Goal: Task Accomplishment & Management: Manage account settings

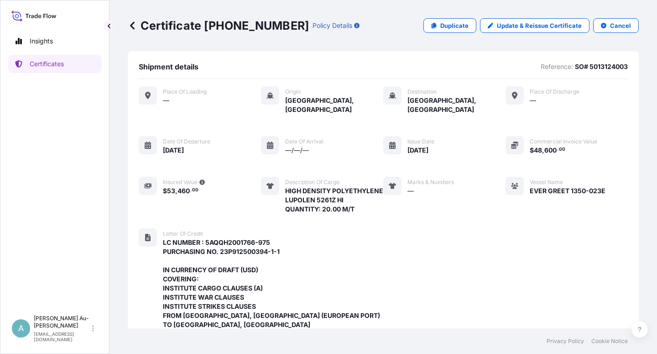
scroll to position [317, 0]
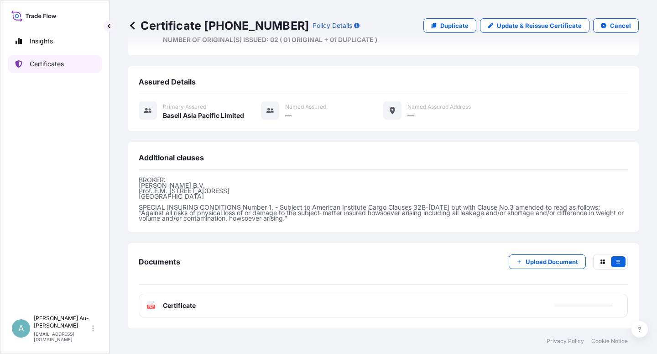
click at [56, 67] on p "Certificates" at bounding box center [47, 63] width 34 height 9
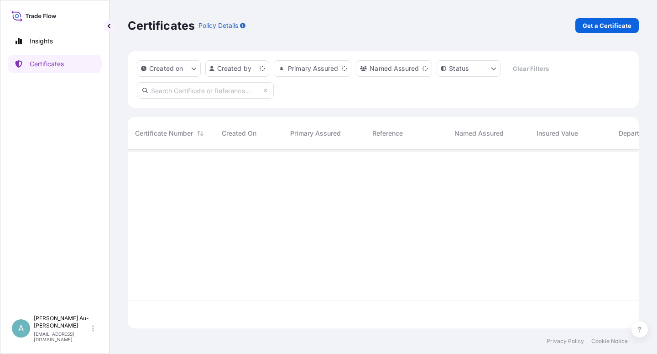
scroll to position [176, 503]
click at [220, 93] on input "text" at bounding box center [205, 90] width 137 height 16
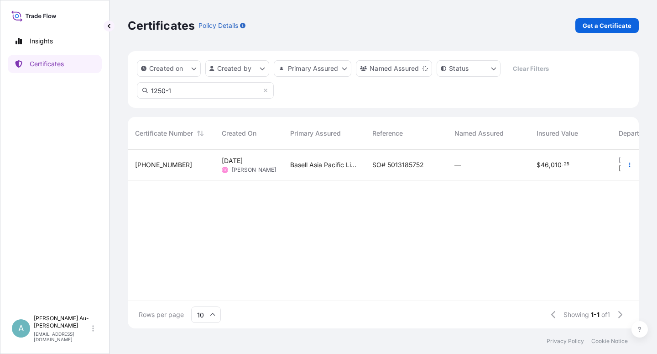
type input "1250-1"
click at [383, 160] on div "SO# 5013185752" at bounding box center [406, 165] width 82 height 31
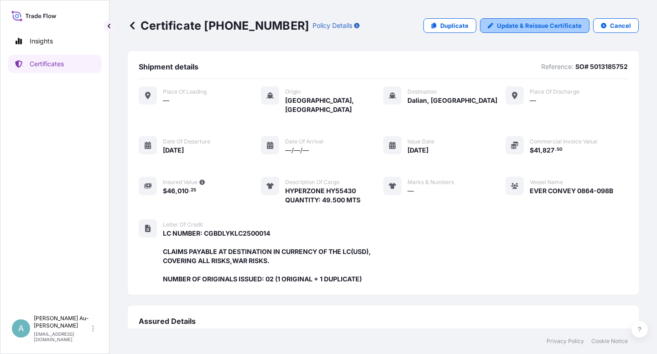
click at [530, 25] on p "Update & Reissue Certificate" at bounding box center [539, 25] width 85 height 9
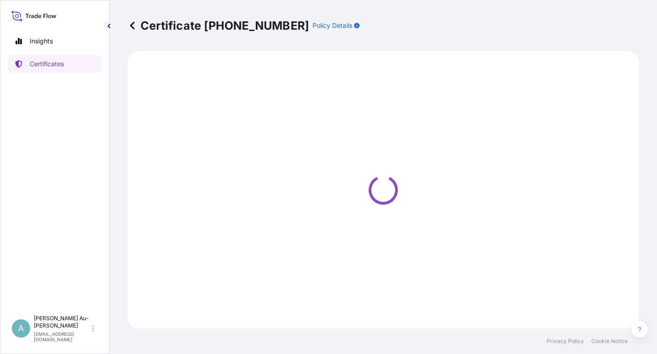
select select "Sea"
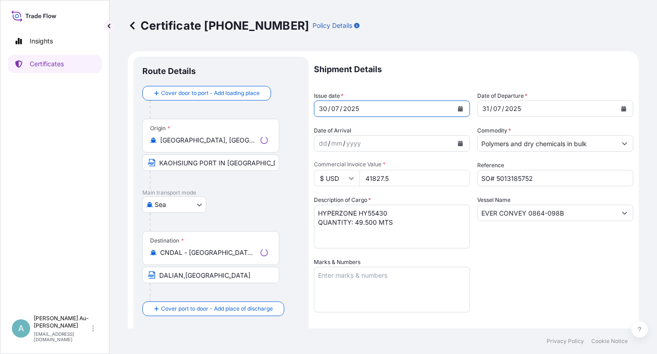
click at [459, 111] on icon "Calendar" at bounding box center [460, 108] width 5 height 5
select select "32034"
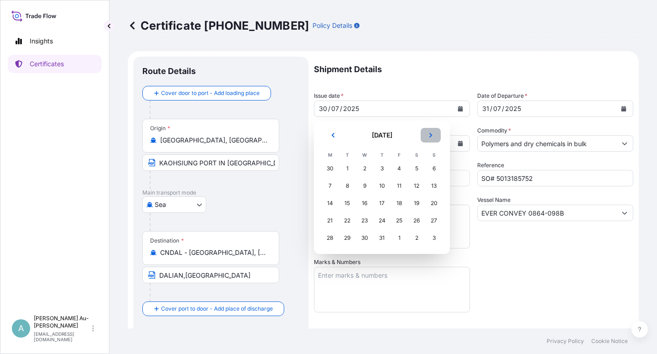
click at [430, 134] on icon "Next" at bounding box center [430, 135] width 3 height 5
click at [432, 170] on div "3" at bounding box center [434, 168] width 16 height 16
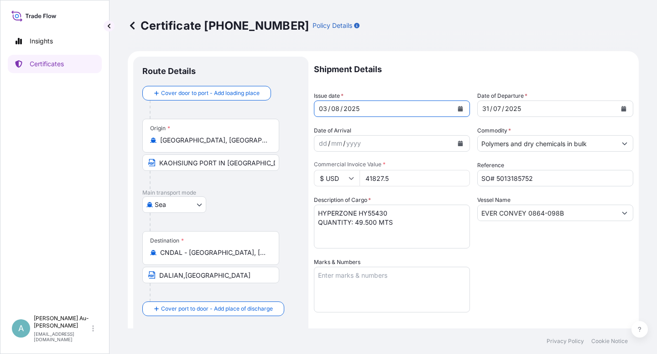
click at [617, 113] on button "Calendar" at bounding box center [624, 108] width 15 height 15
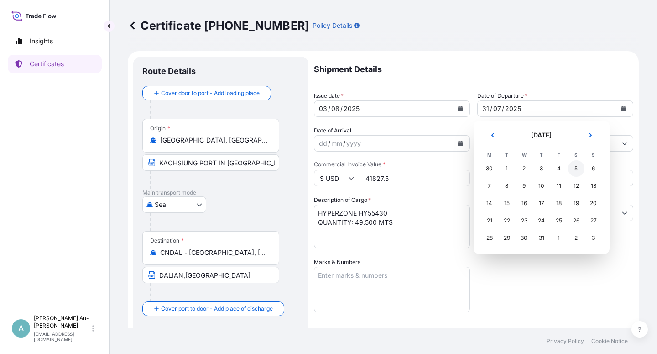
click at [573, 171] on tr "30 1 2 3 4 5 6" at bounding box center [541, 168] width 121 height 17
click at [591, 137] on icon "Next" at bounding box center [590, 134] width 5 height 5
click at [486, 189] on div "4" at bounding box center [489, 186] width 16 height 16
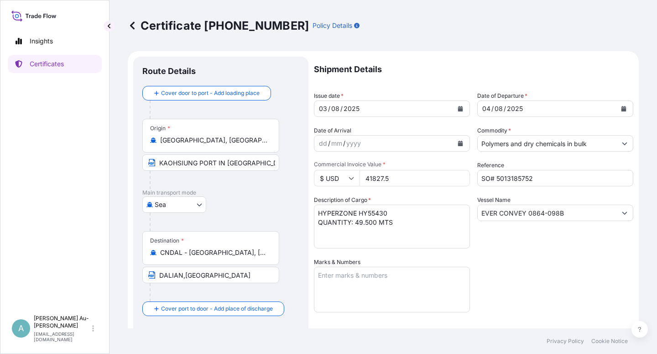
drag, startPoint x: 519, startPoint y: 290, endPoint x: 554, endPoint y: 261, distance: 46.0
click at [518, 282] on div "Shipment Details Issue date * [DATE] Date of Departure * [DATE] Date of Arrival…" at bounding box center [473, 292] width 319 height 470
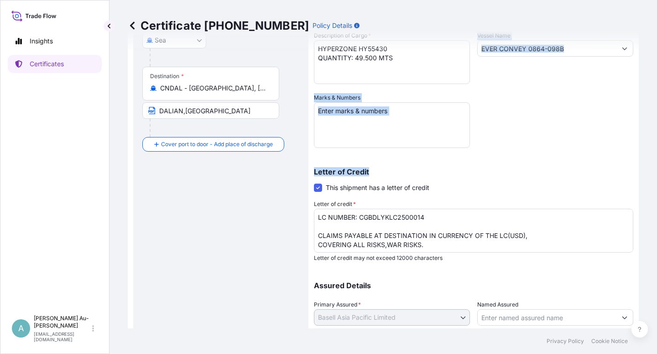
scroll to position [224, 0]
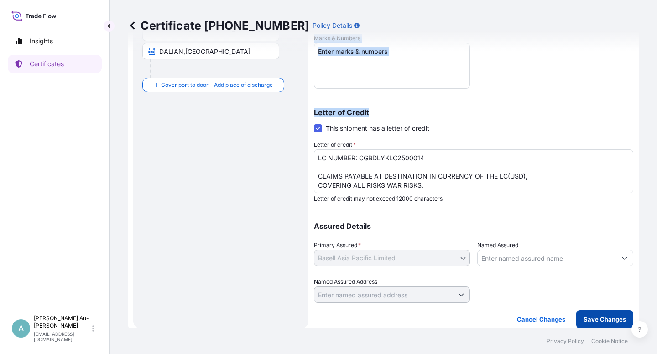
click at [592, 318] on p "Save Changes" at bounding box center [605, 318] width 42 height 9
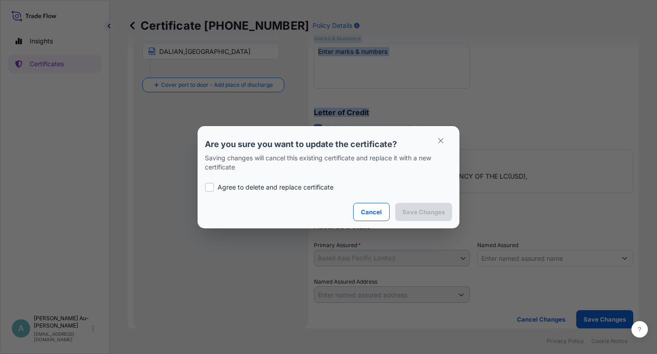
click at [230, 188] on p "Agree to delete and replace certificate" at bounding box center [276, 187] width 116 height 9
checkbox input "true"
click at [413, 214] on p "Save Changes" at bounding box center [424, 211] width 42 height 9
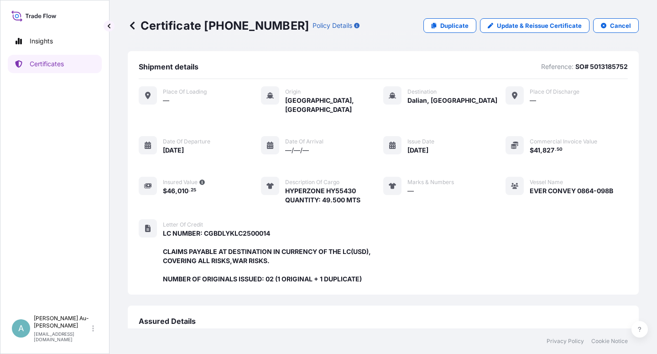
scroll to position [219, 0]
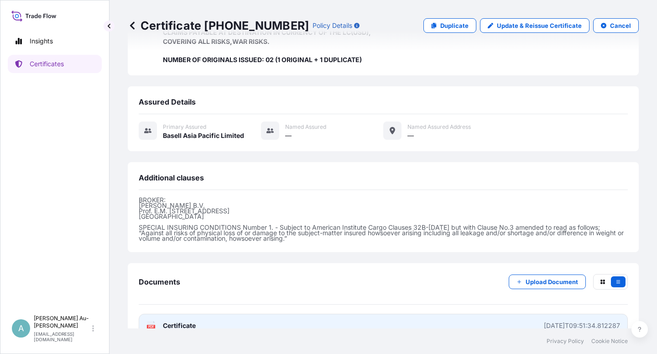
click at [210, 323] on link "PDF Certificate [DATE]T09:51:34.812287" at bounding box center [383, 326] width 489 height 24
